Goal: Task Accomplishment & Management: Complete application form

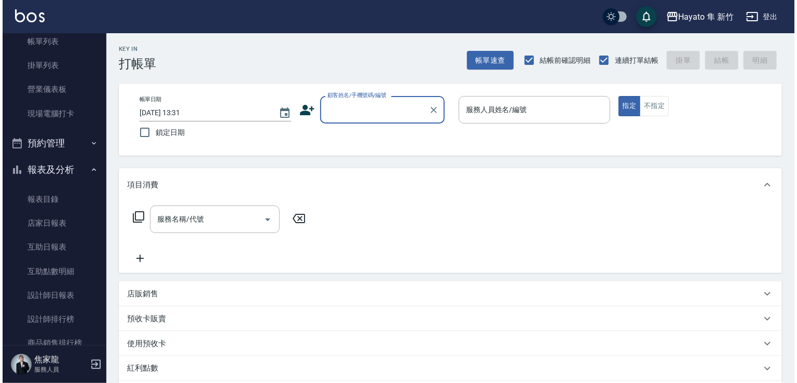
scroll to position [208, 0]
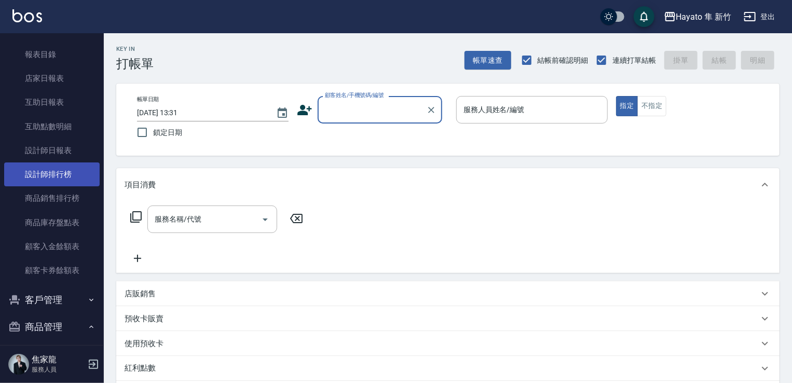
click at [47, 177] on link "設計師排行榜" at bounding box center [51, 174] width 95 height 24
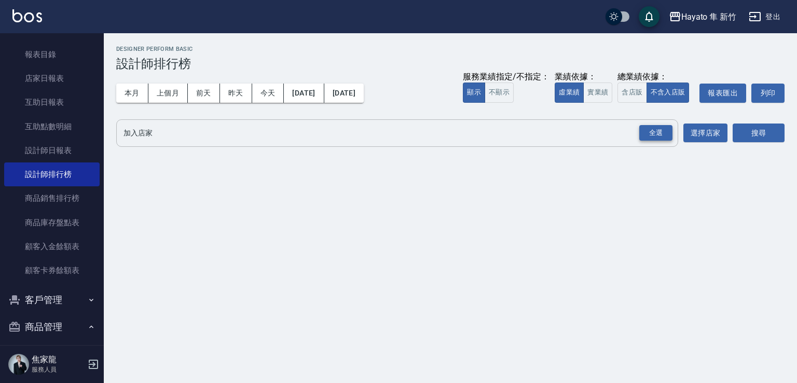
click at [652, 138] on div "全選" at bounding box center [655, 133] width 33 height 16
click at [759, 129] on button "搜尋" at bounding box center [759, 133] width 52 height 19
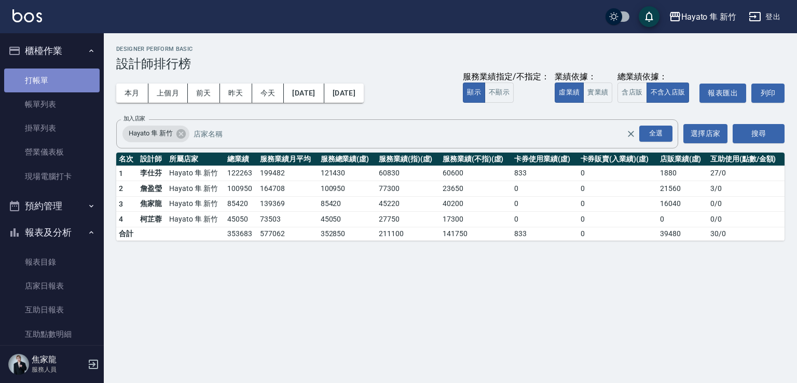
click at [55, 88] on link "打帳單" at bounding box center [51, 81] width 95 height 24
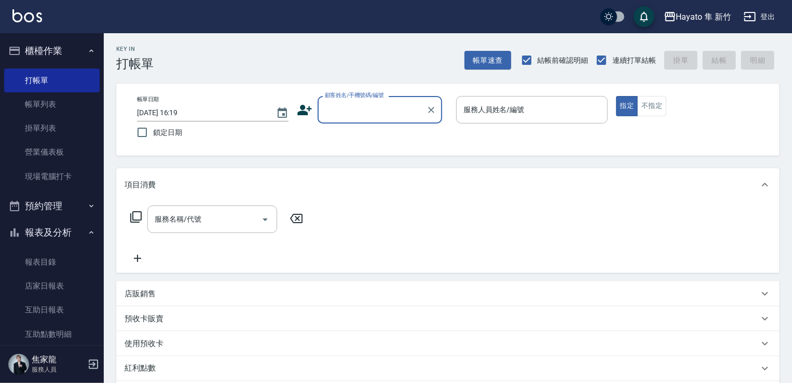
click at [339, 119] on div "顧客姓名/手機號碼/編號" at bounding box center [380, 110] width 125 height 28
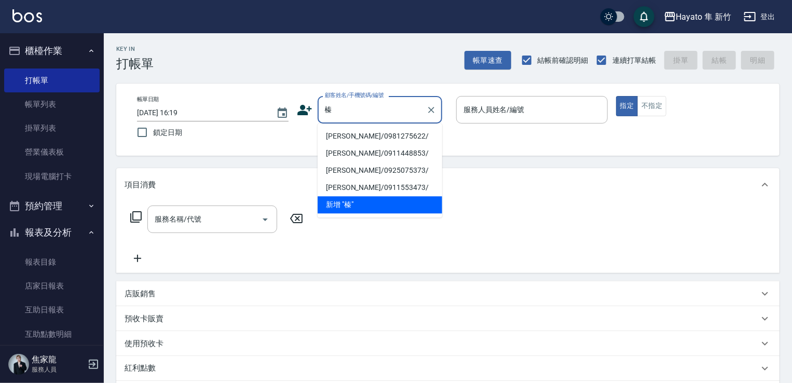
click at [359, 138] on li "[PERSON_NAME]/0981275622/" at bounding box center [380, 136] width 125 height 17
type input "[PERSON_NAME]/0981275622/"
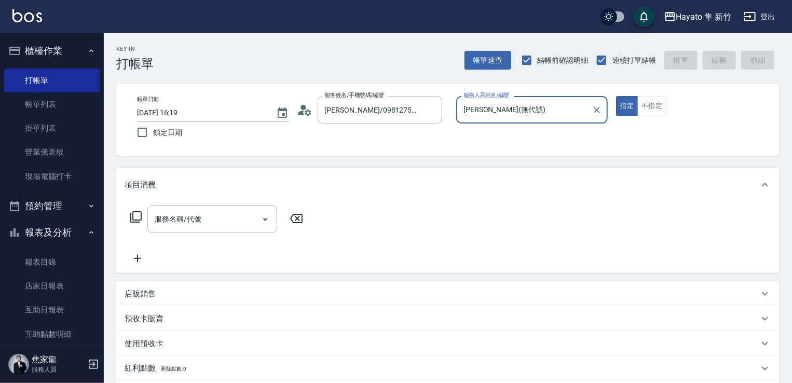
type input "[PERSON_NAME](無代號)"
click at [226, 227] on input "服務名稱/代號" at bounding box center [204, 219] width 105 height 18
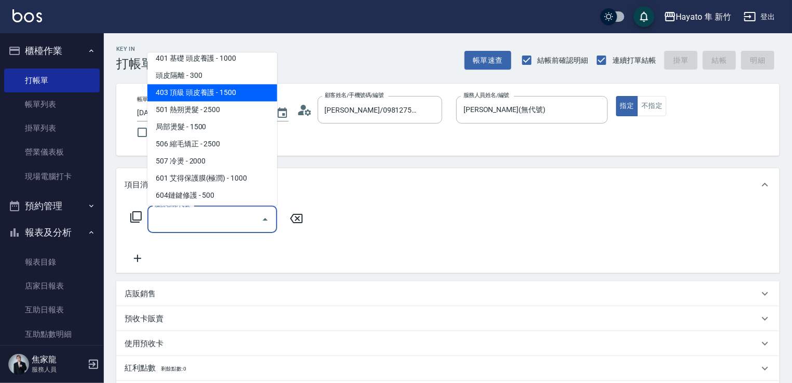
scroll to position [156, 0]
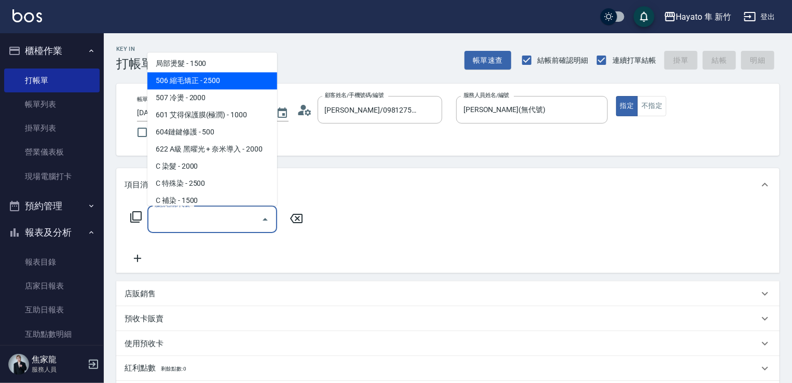
click at [222, 84] on span "506 縮毛矯正 - 2500" at bounding box center [212, 80] width 130 height 17
type input "506 縮毛矯正 (506)"
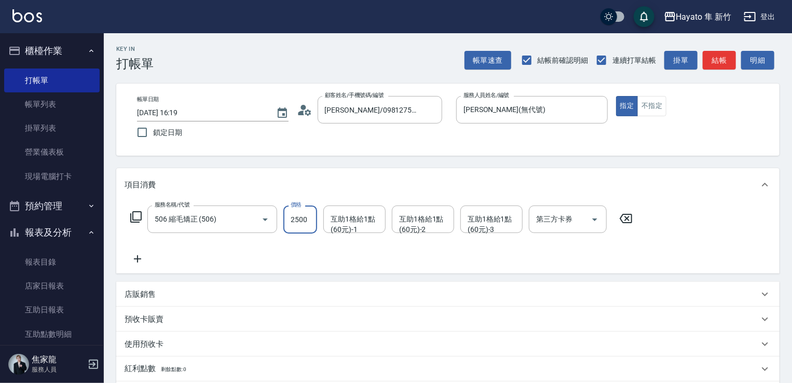
click at [307, 209] on input "2500" at bounding box center [300, 220] width 34 height 28
click at [311, 231] on input "3000" at bounding box center [300, 220] width 34 height 28
type input "3000"
click at [311, 250] on div "服務名稱/代號 506 縮毛矯正 (506) 服務名稱/代號 價格 3000 價格 互助1格給1點(60元)-1 互助1格給1點(60元)-1 互助1格給1點…" at bounding box center [382, 236] width 514 height 60
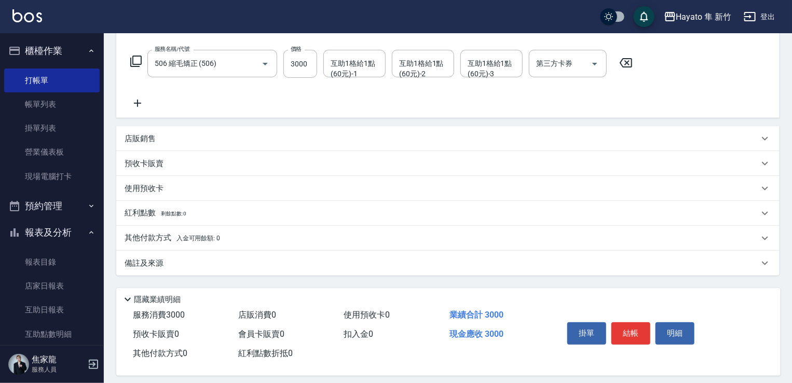
click at [156, 235] on p "其他付款方式 入金可用餘額: 0" at bounding box center [172, 238] width 95 height 11
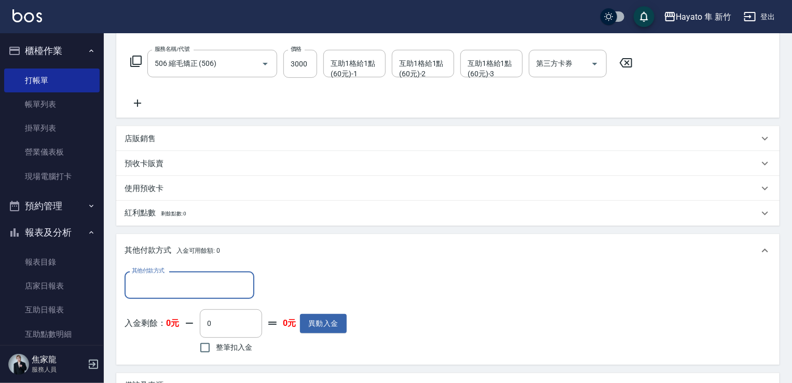
scroll to position [0, 0]
click at [177, 284] on input "其他付款方式" at bounding box center [189, 285] width 120 height 18
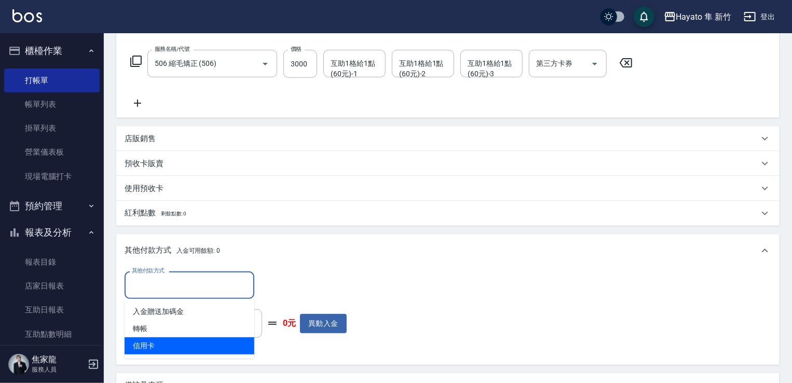
click at [167, 349] on span "信用卡" at bounding box center [190, 345] width 130 height 17
type input "信用卡"
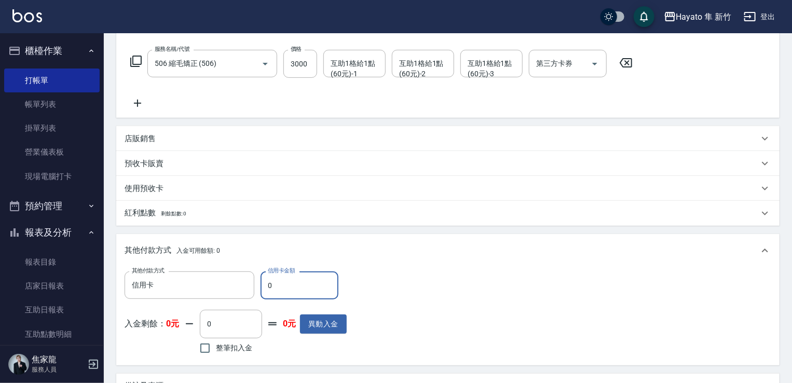
click at [135, 105] on icon at bounding box center [138, 103] width 26 height 12
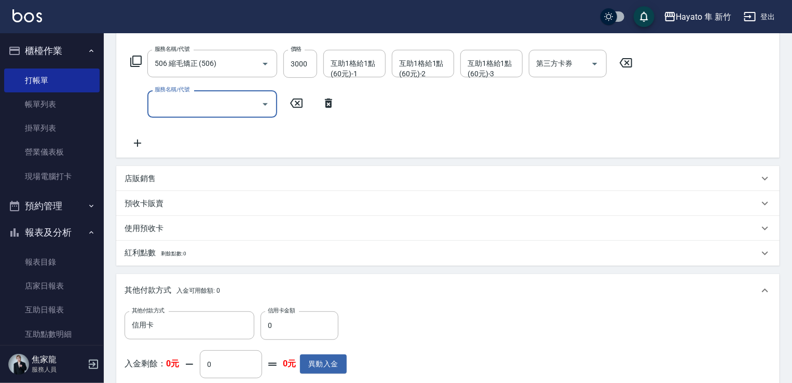
click at [229, 105] on input "服務名稱/代號" at bounding box center [204, 104] width 105 height 18
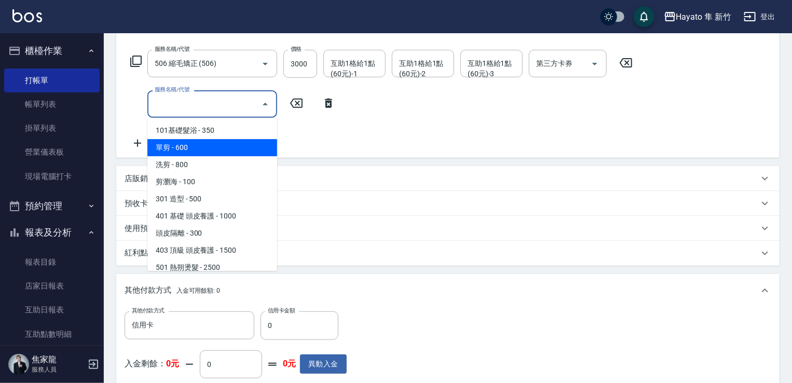
click at [226, 146] on span "單剪 - 600" at bounding box center [212, 147] width 130 height 17
type input "單剪(102)"
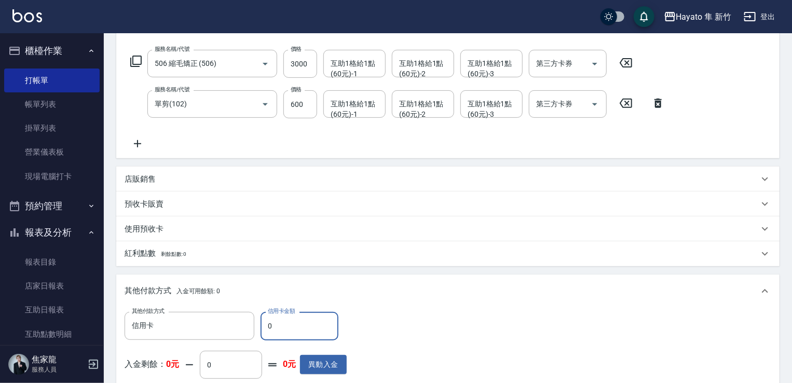
drag, startPoint x: 281, startPoint y: 331, endPoint x: 257, endPoint y: 265, distance: 69.9
click at [233, 306] on div "其他付款方式 入金可用餘額: 0 其他付款方式 信用卡 其他付款方式 信用卡金額 0 信用卡金額 入金剩餘： 0元 0 ​ 整筆扣入金 0元 異動入金" at bounding box center [447, 340] width 663 height 131
type input "3600"
click at [378, 331] on div "其他付款方式 信用卡 其他付款方式 信用卡金額 3600 信用卡金額 入金剩餘： 0元 0 ​ 整筆扣入金 0元 異動入金" at bounding box center [448, 354] width 647 height 85
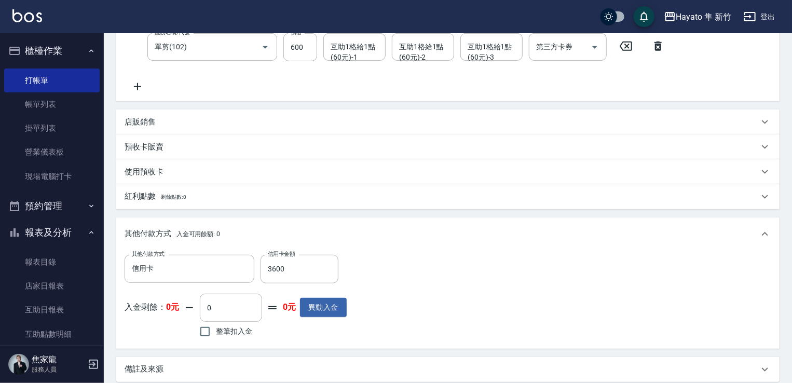
scroll to position [311, 0]
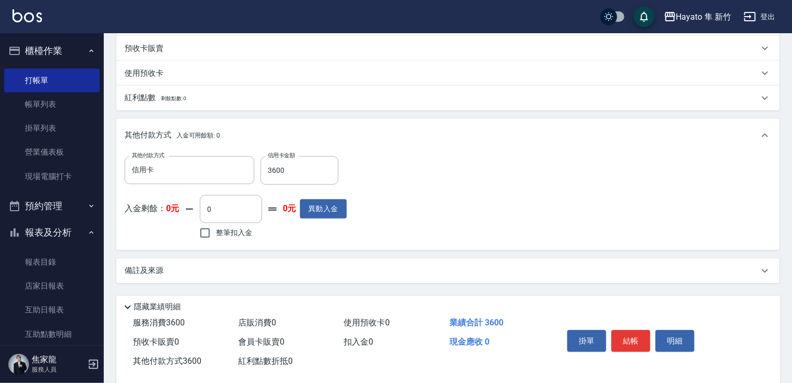
click at [343, 275] on div "備註及來源" at bounding box center [447, 270] width 663 height 25
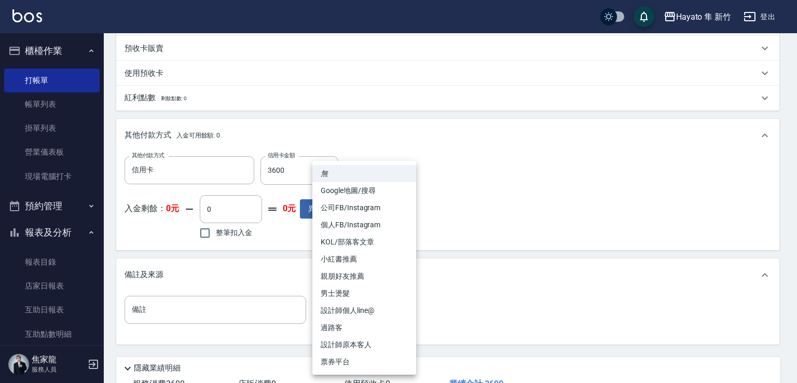
click at [370, 312] on body "Hayato 隼 新竹 登出 櫃檯作業 打帳單 帳單列表 掛單列表 營業儀表板 現場電腦打卡 預約管理 預約管理 報表及分析 報表目錄 店家日報表 互助日報表…" at bounding box center [398, 73] width 797 height 769
click at [361, 346] on li "設計師原本客人" at bounding box center [364, 344] width 104 height 17
type input "設計師原本客人"
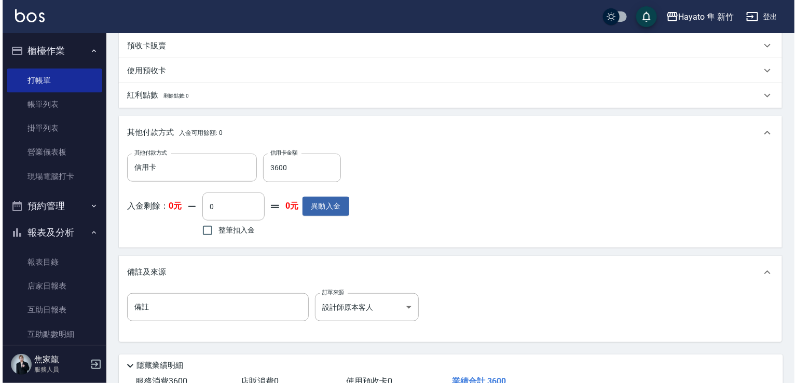
scroll to position [389, 0]
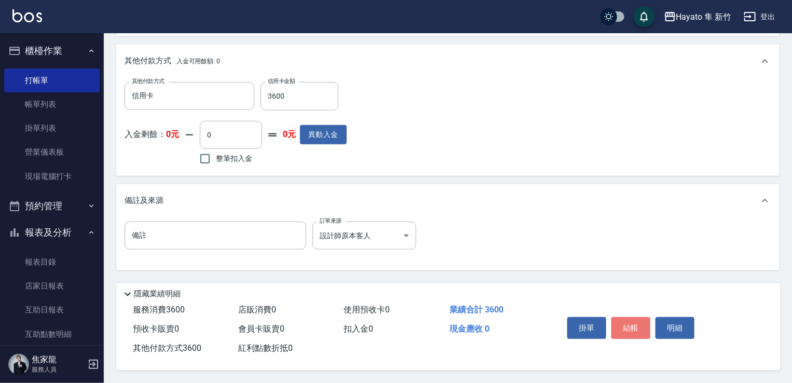
click at [620, 332] on button "結帳" at bounding box center [630, 328] width 39 height 22
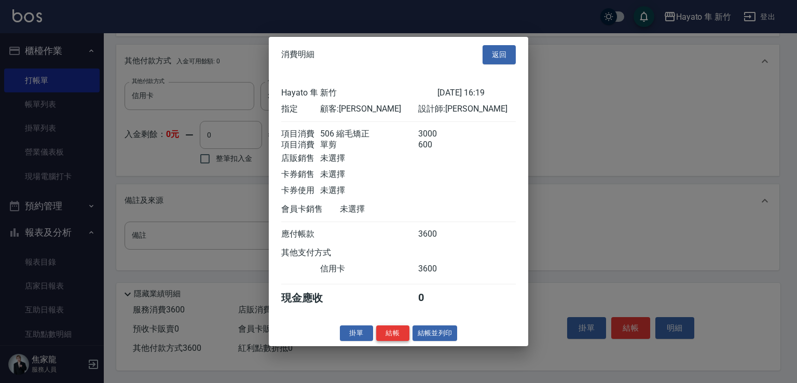
click at [389, 341] on button "結帳" at bounding box center [392, 333] width 33 height 16
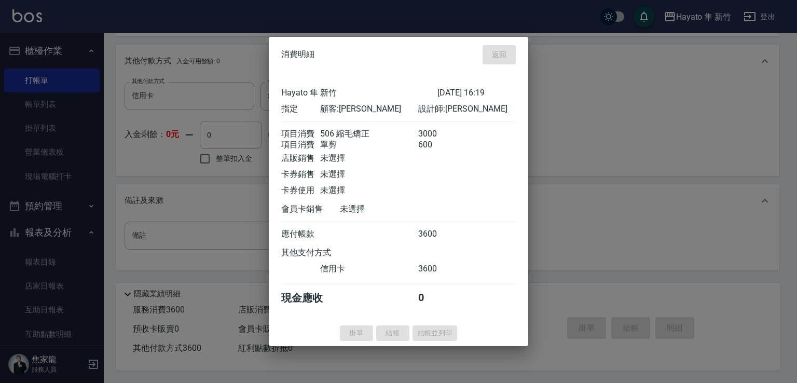
type input "[DATE] 16:20"
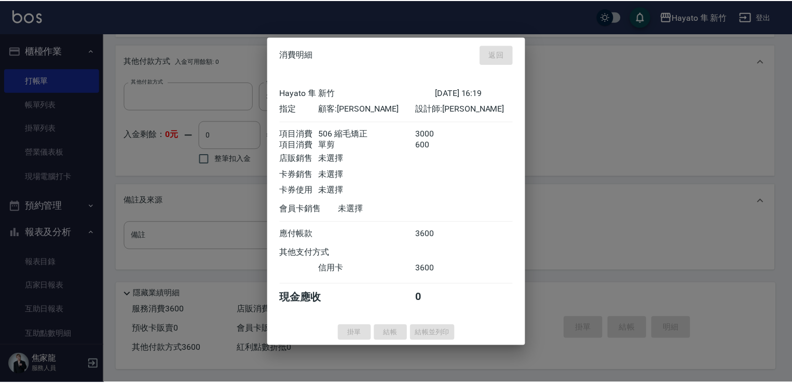
scroll to position [0, 0]
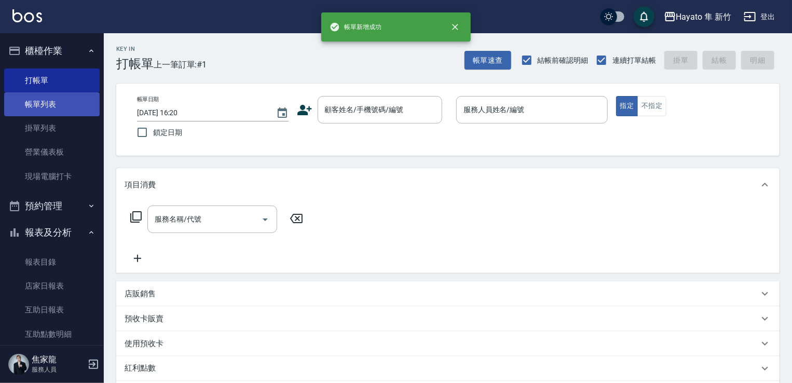
click at [23, 105] on link "帳單列表" at bounding box center [51, 104] width 95 height 24
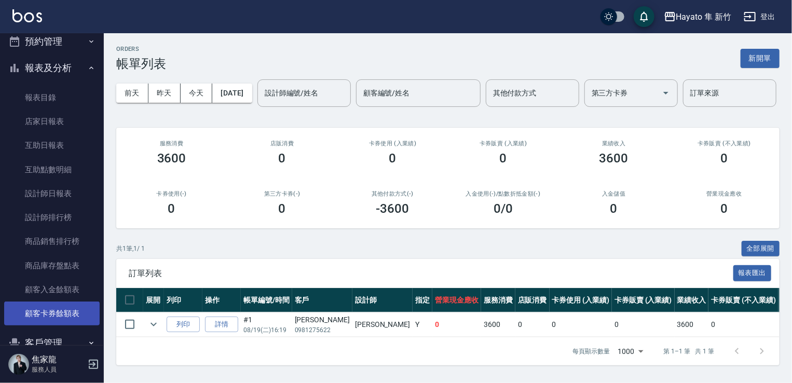
scroll to position [208, 0]
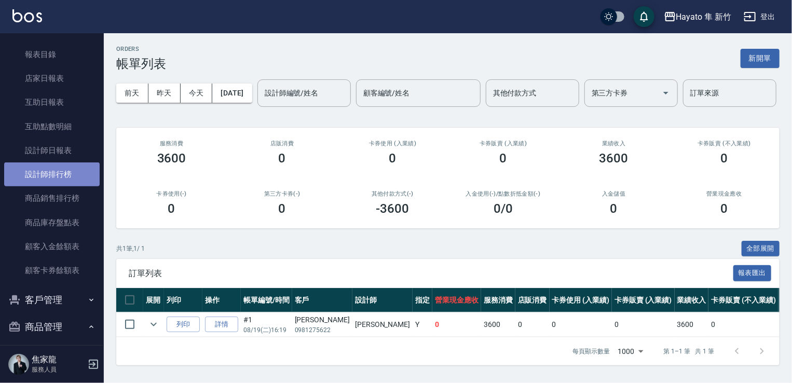
click at [52, 169] on link "設計師排行榜" at bounding box center [51, 174] width 95 height 24
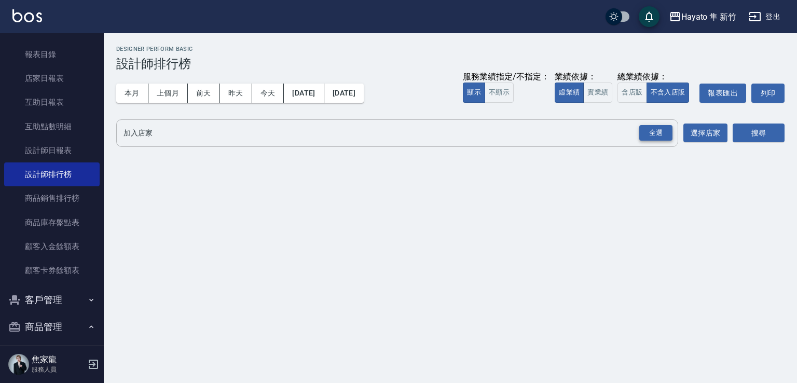
click at [665, 130] on div "全選" at bounding box center [655, 133] width 33 height 16
click at [751, 134] on button "搜尋" at bounding box center [759, 133] width 52 height 19
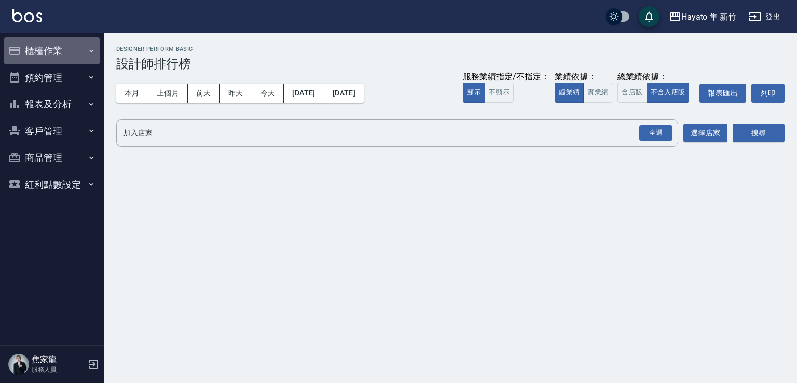
click at [84, 51] on button "櫃檯作業" at bounding box center [51, 50] width 95 height 27
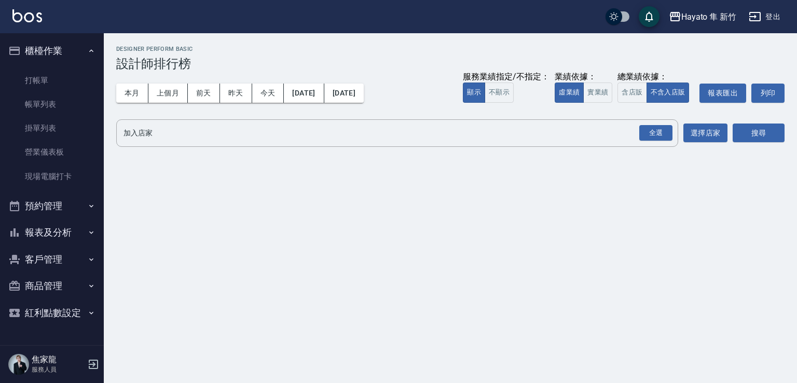
click at [95, 233] on button "報表及分析" at bounding box center [51, 232] width 95 height 27
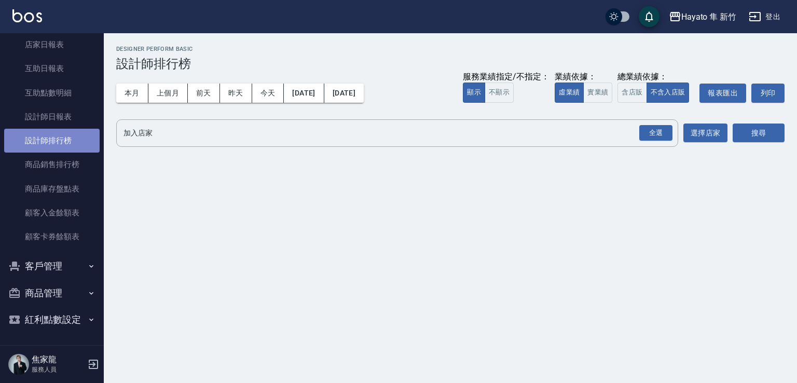
click at [75, 148] on link "設計師排行榜" at bounding box center [51, 141] width 95 height 24
click at [150, 81] on div "本月 上個月 前天 昨天 今天 2025/08/01 2025/08/19 服務業績指定/不指定： 顯示 不顯示 業績依據： 虛業績 實業績 總業績依據： 含…" at bounding box center [450, 93] width 668 height 44
click at [134, 97] on button "本月" at bounding box center [132, 93] width 32 height 19
click at [662, 139] on div "全選" at bounding box center [655, 133] width 33 height 16
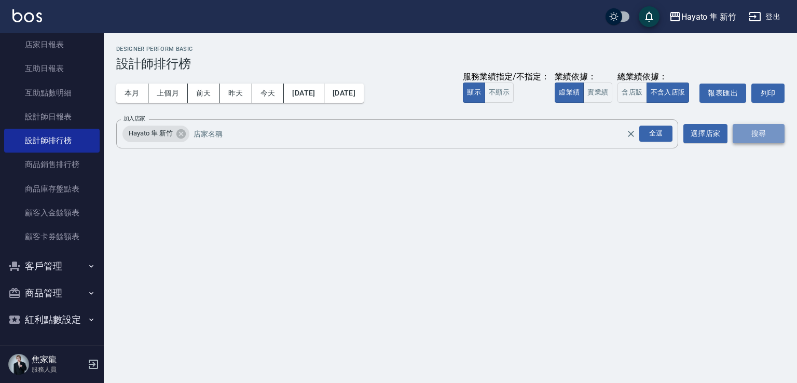
click at [741, 133] on button "搜尋" at bounding box center [759, 133] width 52 height 19
